Goal: Task Accomplishment & Management: Use online tool/utility

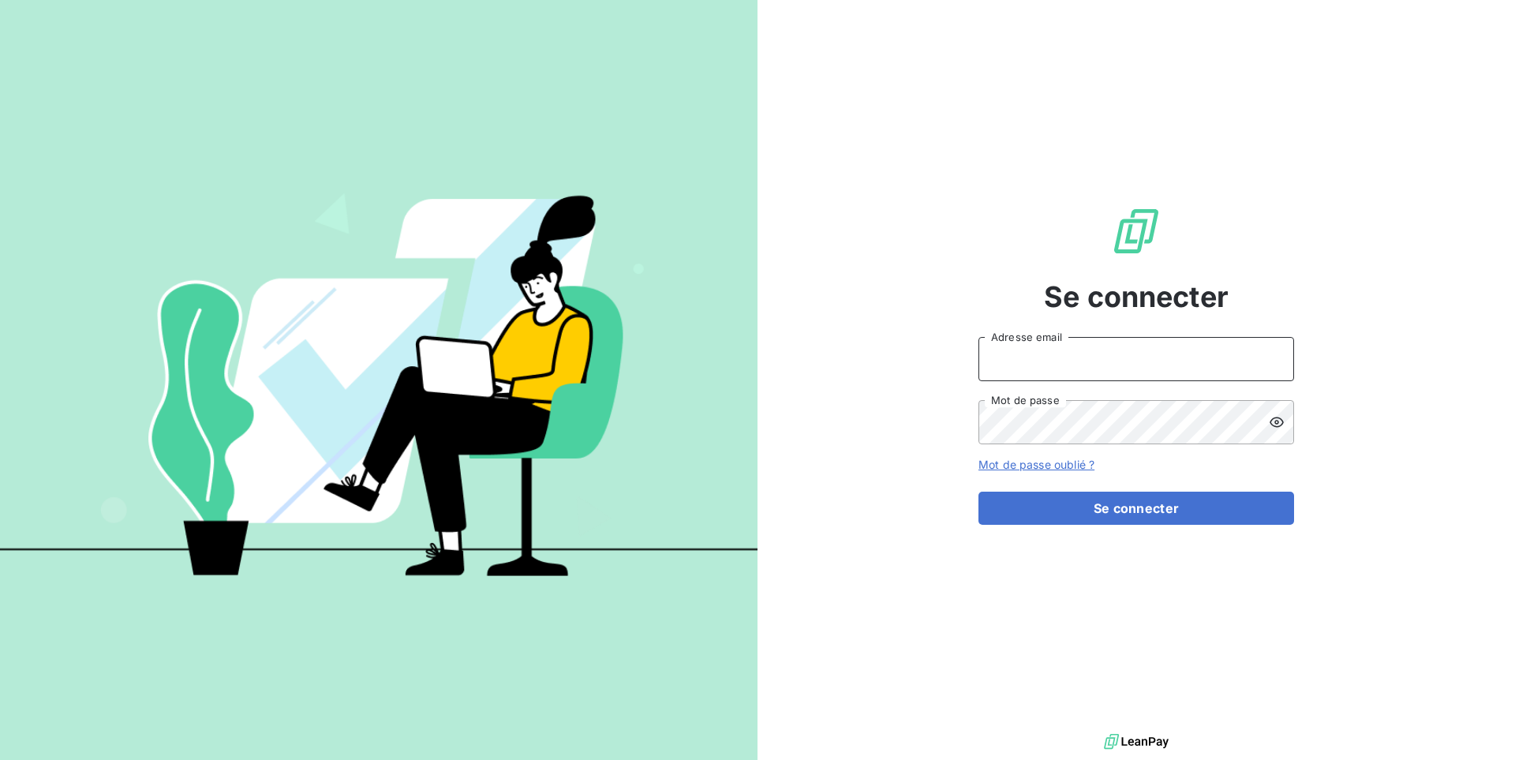
click at [1063, 357] on input "Adresse email" at bounding box center [1136, 359] width 316 height 44
paste input "adexlogistique"
type input "admin@adexlogistique"
click at [978, 491] on button "Se connecter" at bounding box center [1136, 507] width 316 height 33
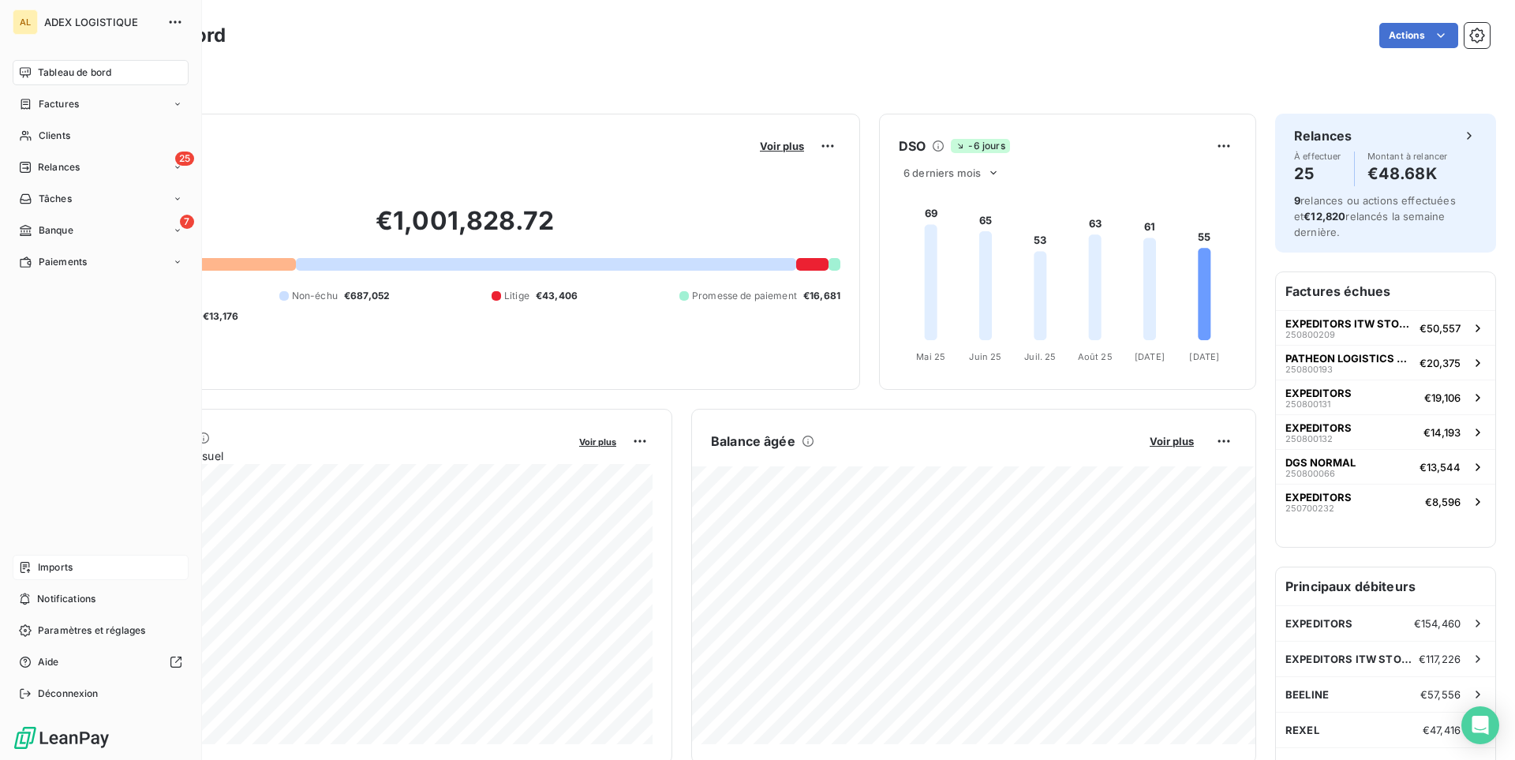
click at [33, 572] on div "Imports" at bounding box center [101, 567] width 176 height 25
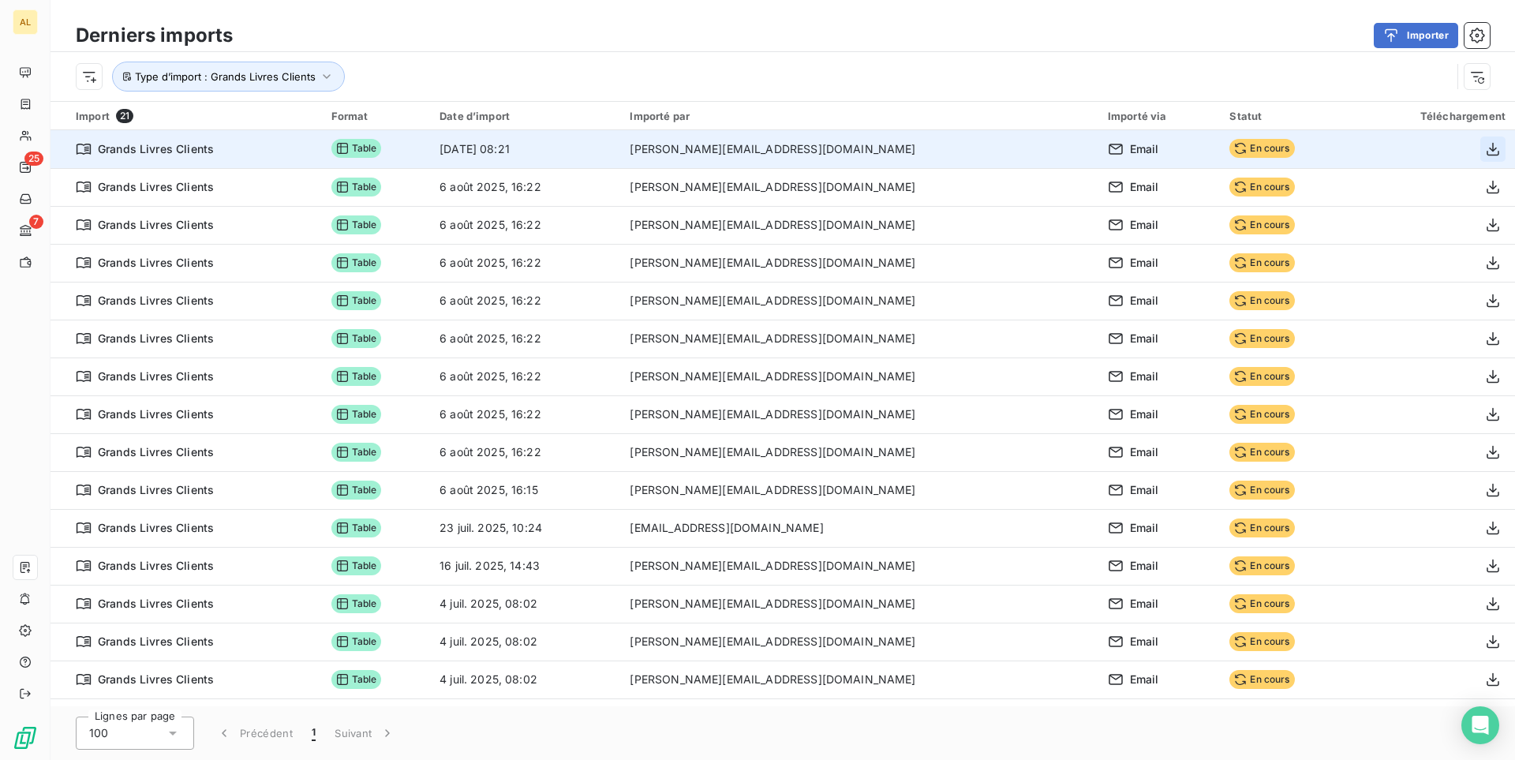
click at [1486, 154] on icon "button" at bounding box center [1493, 149] width 16 height 16
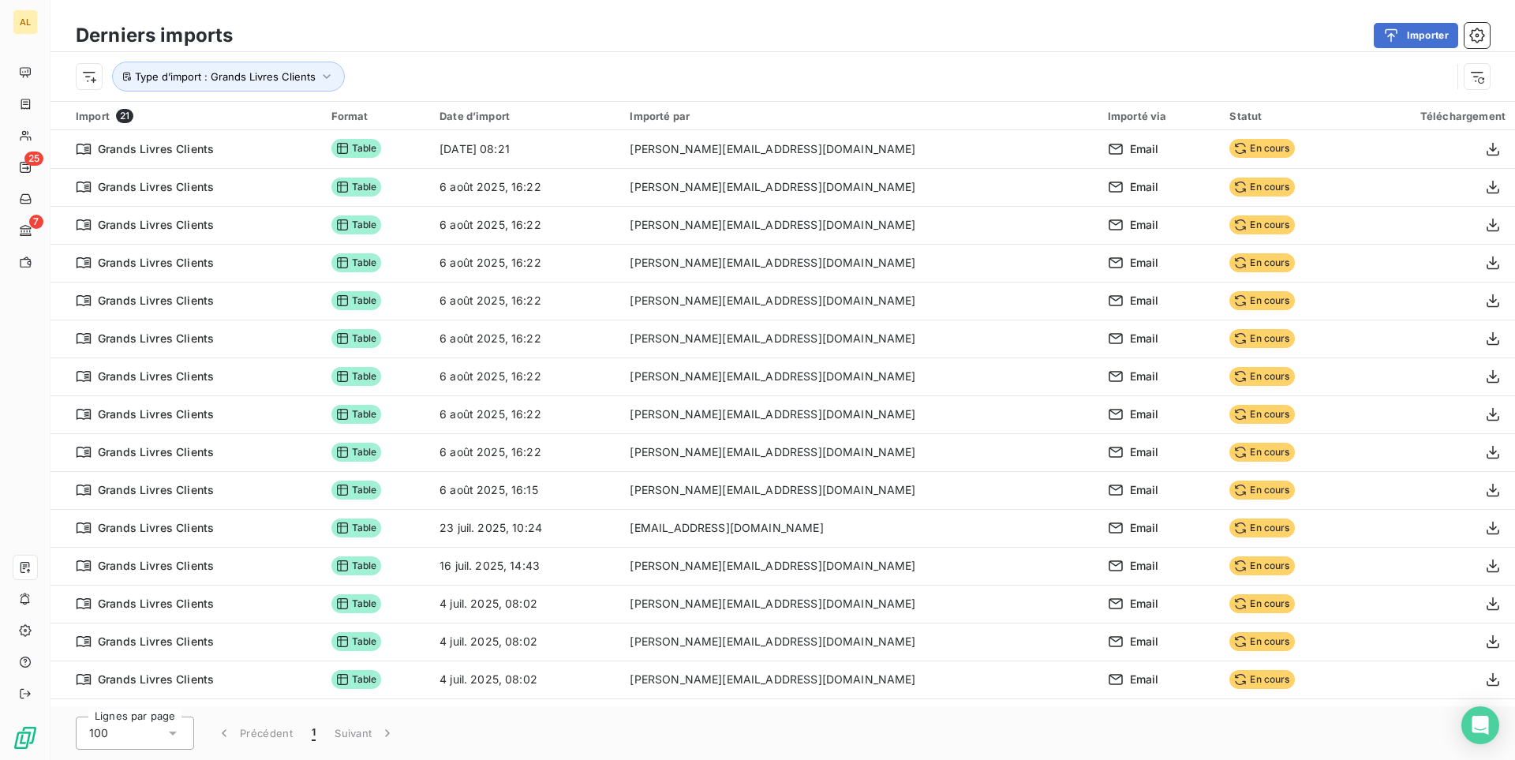
click at [1234, 81] on div "Type d’import : Grands Livres Clients" at bounding box center [763, 77] width 1375 height 30
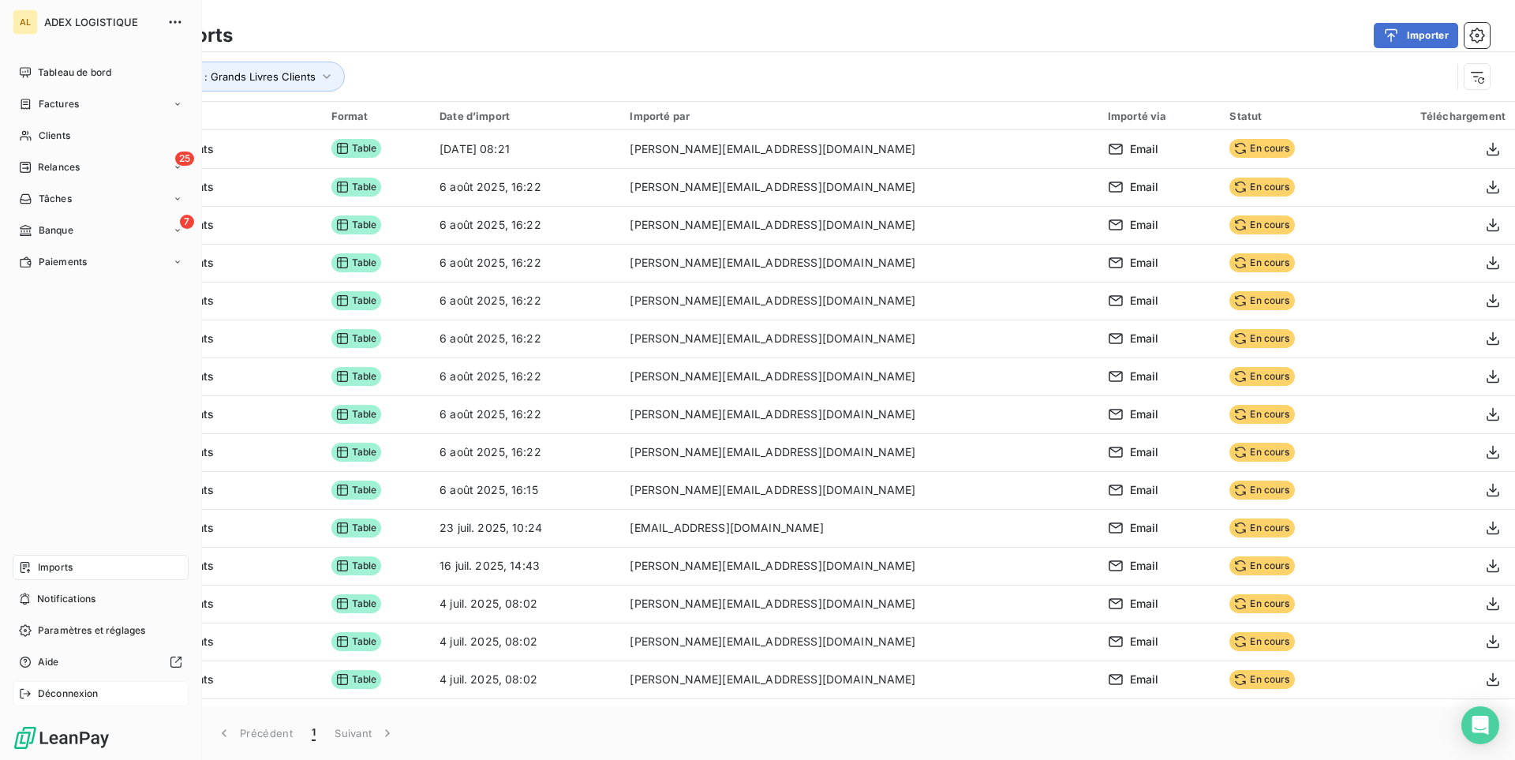
click at [42, 694] on span "Déconnexion" at bounding box center [68, 693] width 61 height 14
